Goal: Task Accomplishment & Management: Manage account settings

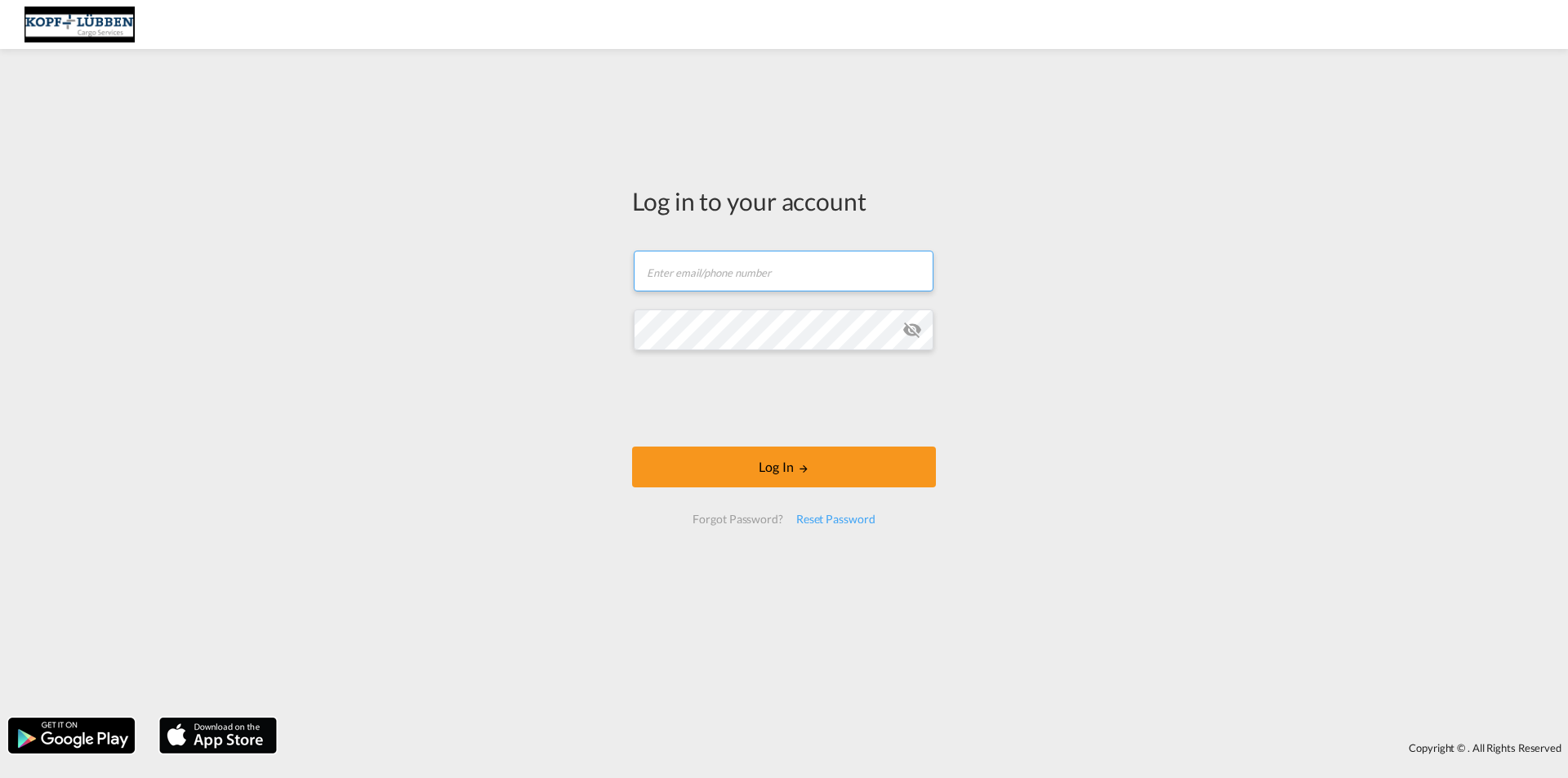
click at [688, 275] on input "text" at bounding box center [783, 271] width 300 height 41
type input "[PERSON_NAME][EMAIL_ADDRESS][PERSON_NAME][DOMAIN_NAME]"
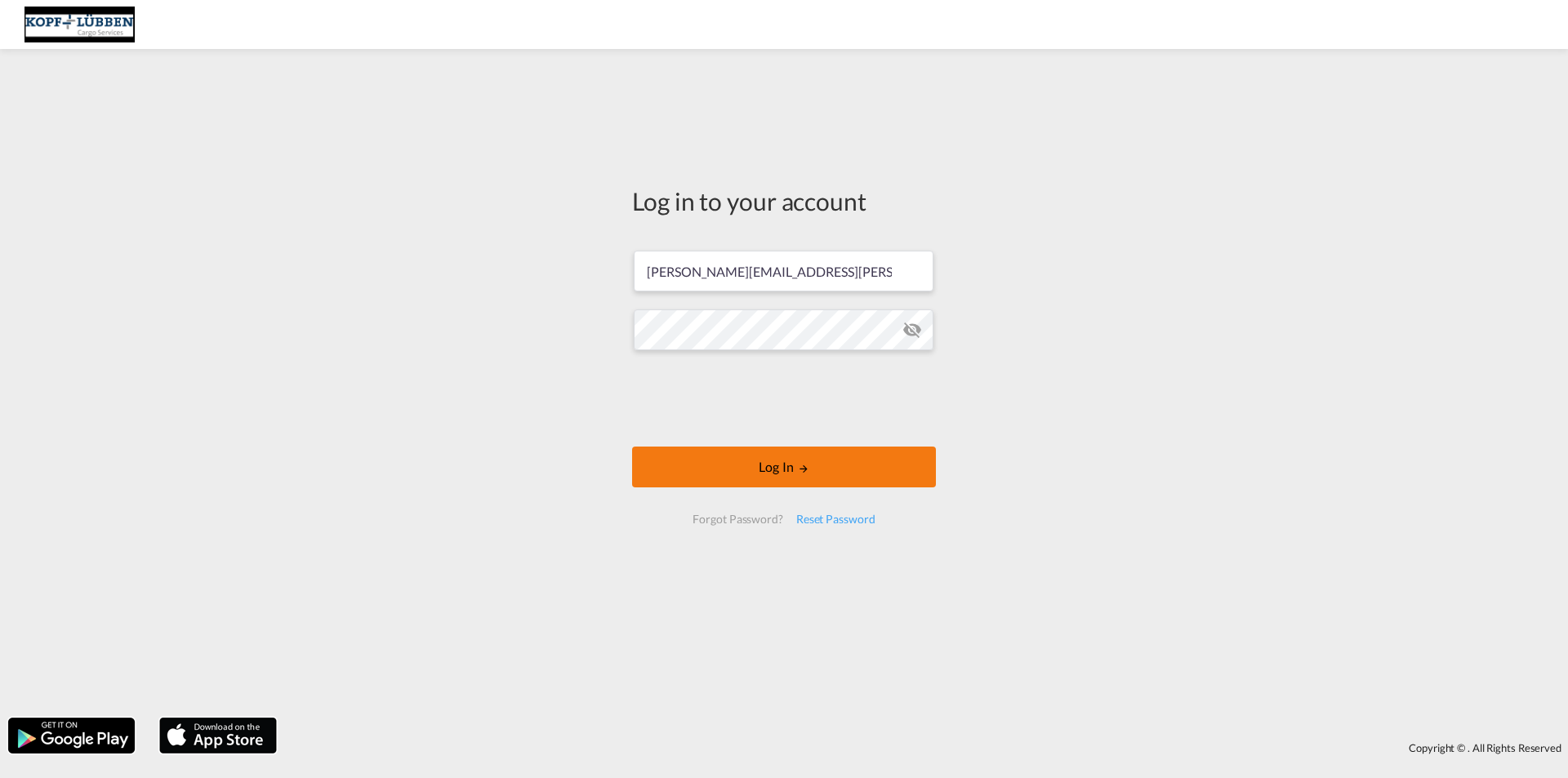
click at [861, 470] on button "Log In" at bounding box center [783, 467] width 304 height 41
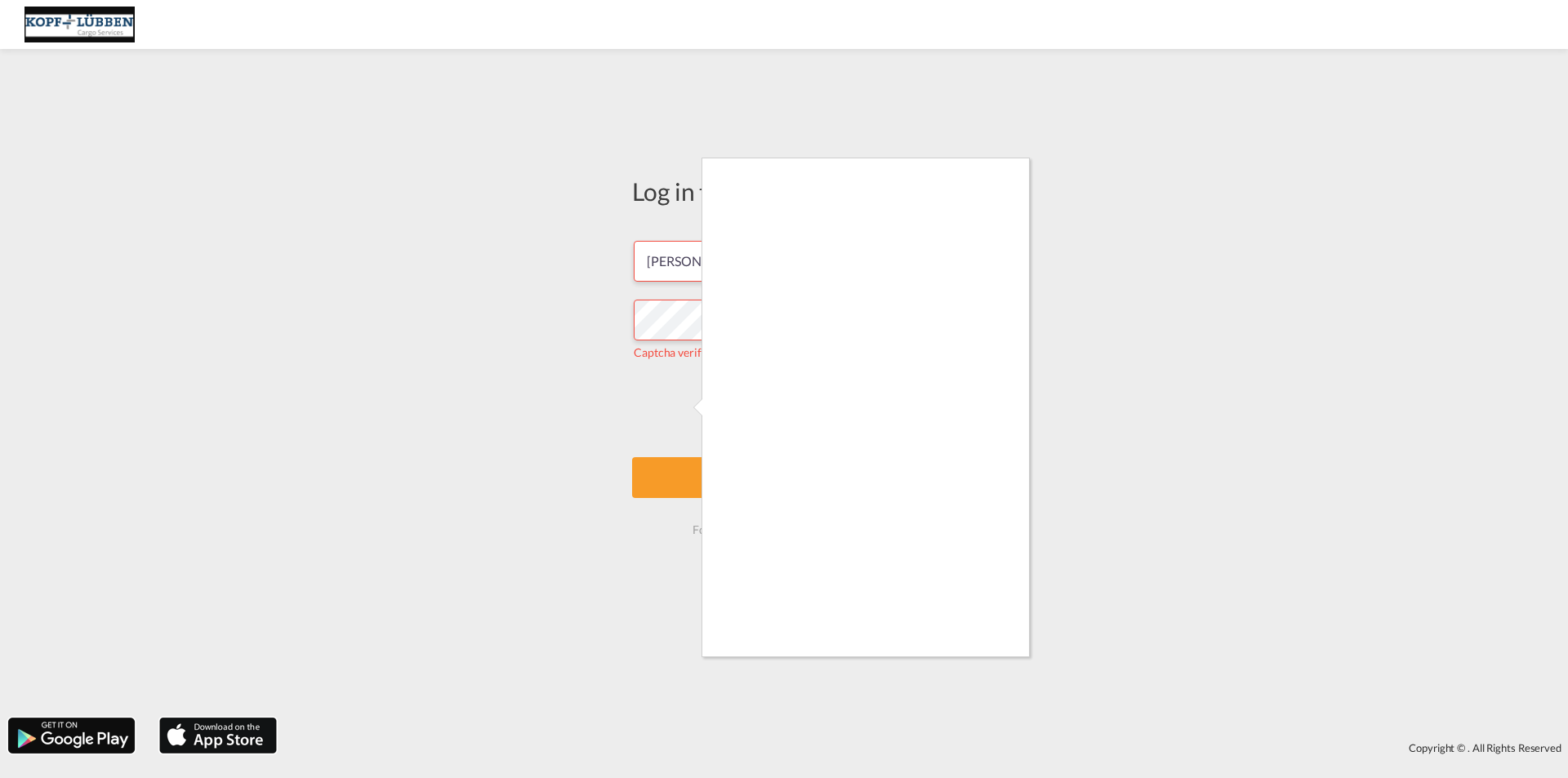
click at [679, 410] on div at bounding box center [784, 389] width 1568 height 778
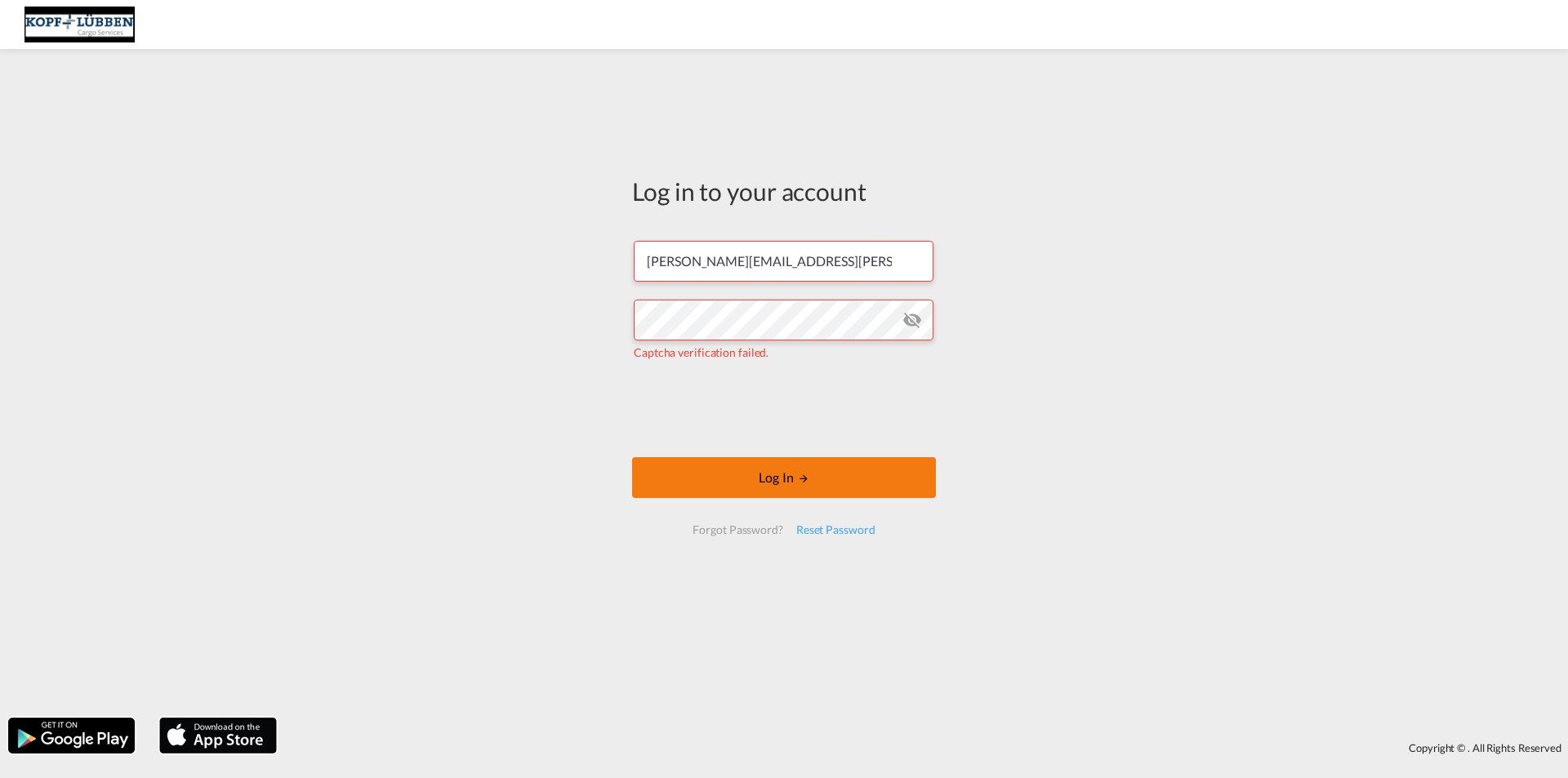
click at [803, 479] on md-icon "LOGIN" at bounding box center [803, 478] width 11 height 11
click at [595, 325] on div "Log in to your account [PERSON_NAME][EMAIL_ADDRESS][PERSON_NAME][DOMAIN_NAME] T…" at bounding box center [784, 383] width 1568 height 652
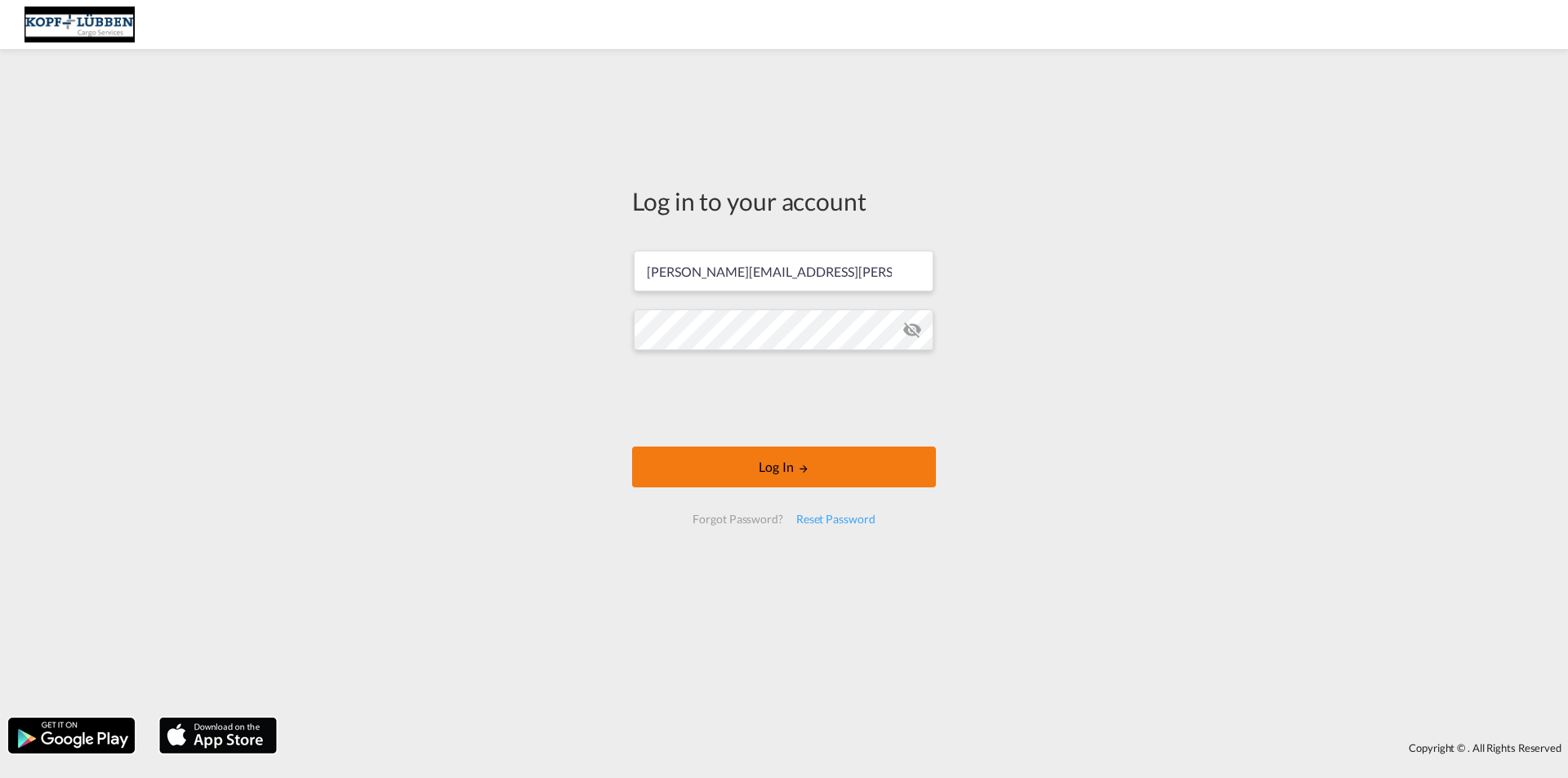
click at [755, 474] on button "Log In" at bounding box center [783, 467] width 304 height 41
